Goal: Task Accomplishment & Management: Manage account settings

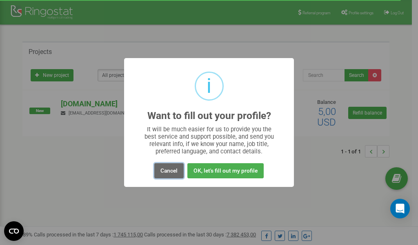
click at [168, 172] on button "Cancel" at bounding box center [168, 170] width 29 height 15
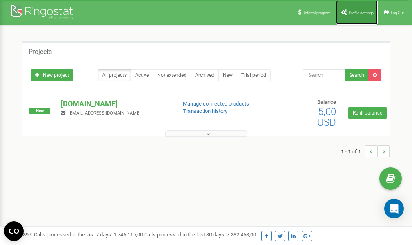
click at [354, 14] on span "Profile settings" at bounding box center [361, 13] width 25 height 4
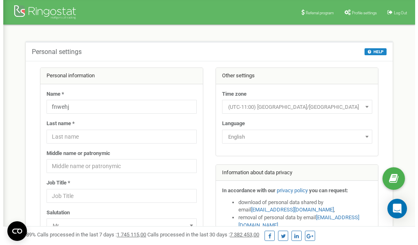
scroll to position [41, 0]
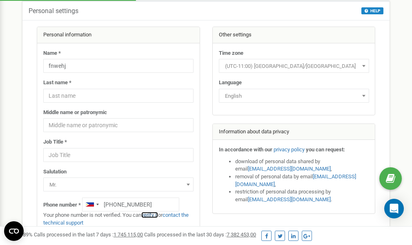
click at [154, 214] on link "verify it" at bounding box center [149, 215] width 17 height 6
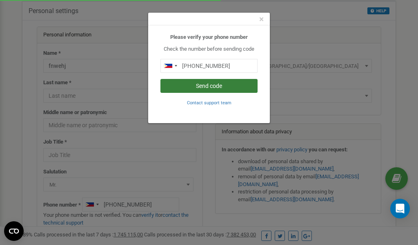
click at [211, 87] on button "Send code" at bounding box center [209, 86] width 97 height 14
